Goal: Task Accomplishment & Management: Manage account settings

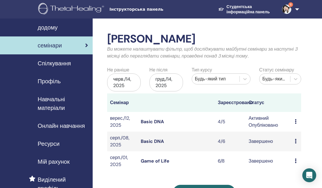
click at [296, 121] on icon at bounding box center [296, 121] width 2 height 5
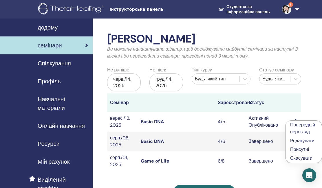
click at [148, 121] on link "Basic DNA" at bounding box center [152, 122] width 23 height 6
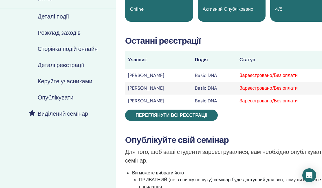
scroll to position [61, 1]
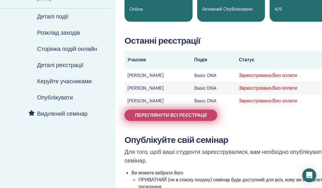
click at [200, 113] on span "Переглянути всі реєстрації" at bounding box center [171, 115] width 72 height 6
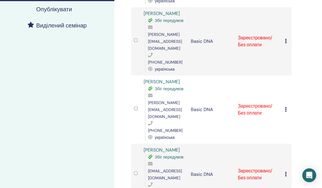
scroll to position [151, 1]
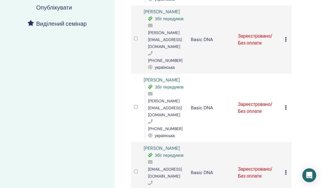
click at [286, 105] on icon at bounding box center [286, 107] width 2 height 5
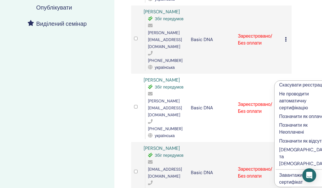
click at [289, 167] on p "[DEMOGRAPHIC_DATA] та [DEMOGRAPHIC_DATA]" at bounding box center [304, 157] width 50 height 21
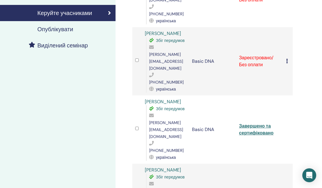
scroll to position [128, 0]
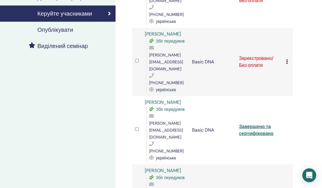
click at [264, 124] on link "Завершено та сертифіковано" at bounding box center [256, 130] width 34 height 13
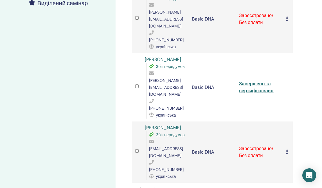
scroll to position [172, 1]
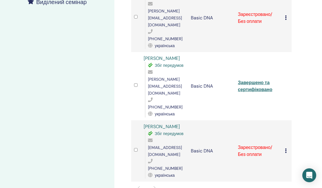
click at [285, 149] on icon at bounding box center [286, 151] width 2 height 5
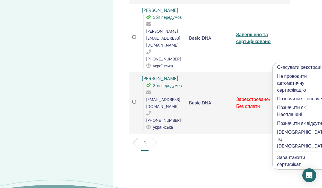
scroll to position [222, 4]
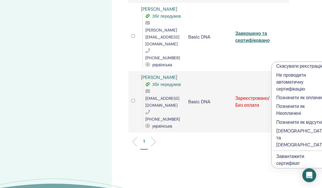
click at [288, 149] on p "[DEMOGRAPHIC_DATA] та [DEMOGRAPHIC_DATA]" at bounding box center [301, 138] width 50 height 21
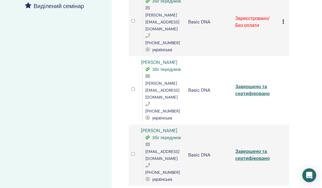
scroll to position [168, 4]
click at [258, 149] on link "Завершено та сертифіковано" at bounding box center [252, 155] width 34 height 13
drag, startPoint x: 145, startPoint y: 64, endPoint x: 182, endPoint y: 64, distance: 36.8
click at [179, 81] on span "[PERSON_NAME][EMAIL_ADDRESS][DOMAIN_NAME]" at bounding box center [162, 90] width 34 height 19
copy span "kravchenko.innamih"
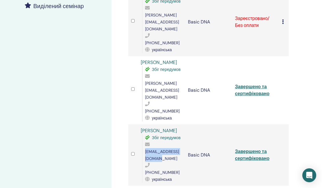
drag, startPoint x: 144, startPoint y: 118, endPoint x: 191, endPoint y: 116, distance: 46.7
click at [191, 125] on tr "Iryna Skrypnyk Збіг передумов irynatsymbal@gmail.com +380661145164 українська B…" at bounding box center [208, 155] width 160 height 61
click at [192, 128] on td "Basic DNA" at bounding box center [208, 155] width 47 height 61
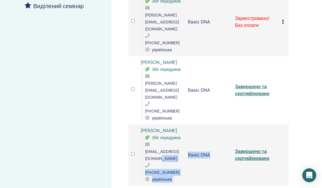
drag, startPoint x: 193, startPoint y: 118, endPoint x: 155, endPoint y: 117, distance: 38.0
click at [155, 125] on tr "Iryna Skrypnyk Збіг передумов irynatsymbal@gmail.com +380661145164 українська B…" at bounding box center [208, 155] width 160 height 61
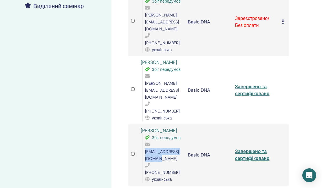
drag, startPoint x: 144, startPoint y: 117, endPoint x: 191, endPoint y: 117, distance: 46.9
click at [182, 134] on div "Збіг передумов irynatsymbal@gmail.com +380661145164 українська" at bounding box center [162, 158] width 40 height 49
copy span "[EMAIL_ADDRESS][DOMAIN_NAME]"
